Goal: Information Seeking & Learning: Learn about a topic

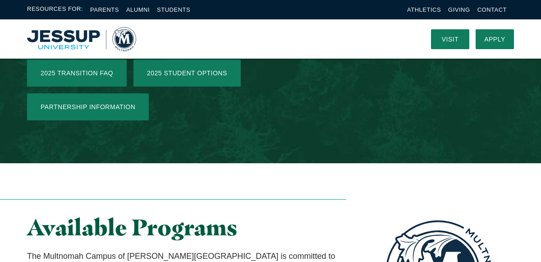
scroll to position [1525, 0]
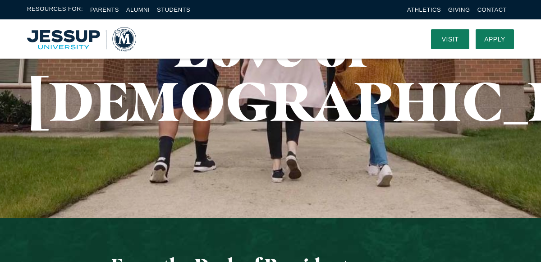
scroll to position [0, 0]
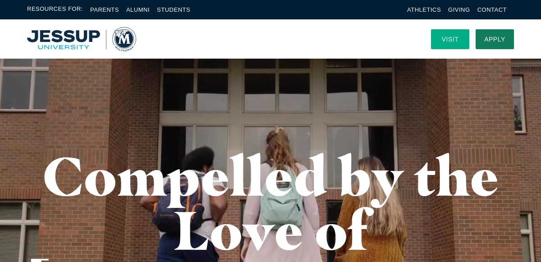
click at [446, 35] on link "Visit" at bounding box center [450, 39] width 38 height 20
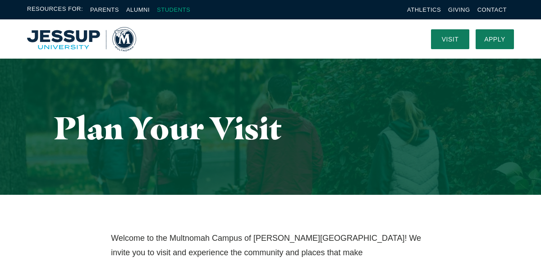
click at [170, 9] on link "Students" at bounding box center [173, 9] width 33 height 7
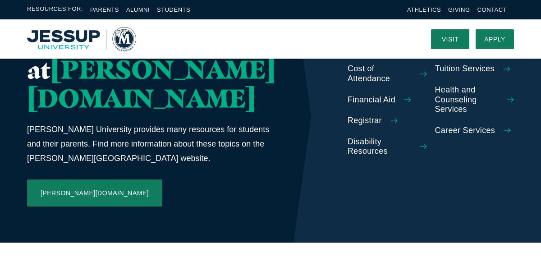
scroll to position [503, 0]
